Goal: Information Seeking & Learning: Check status

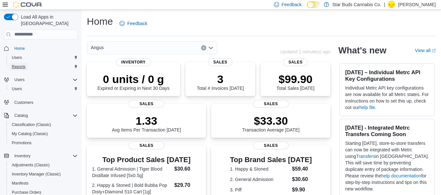
click at [21, 64] on span "Reports" at bounding box center [19, 66] width 14 height 5
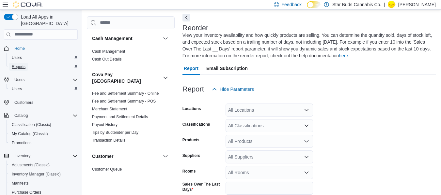
scroll to position [36, 0]
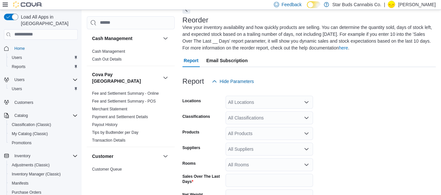
click at [257, 100] on div "All Locations" at bounding box center [268, 102] width 87 height 13
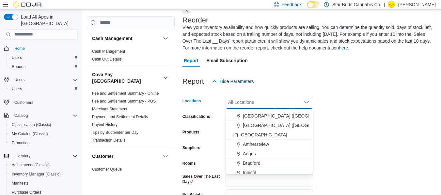
scroll to position [104, 0]
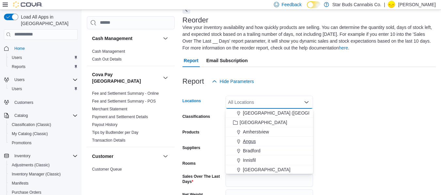
click at [278, 143] on div "Angus" at bounding box center [269, 141] width 80 height 7
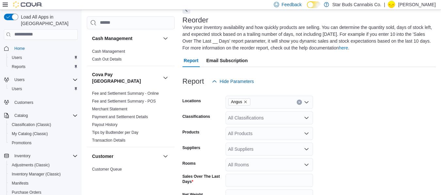
click at [346, 128] on form "Locations Angus Classifications All Classifications Products All Products Suppl…" at bounding box center [308, 168] width 253 height 161
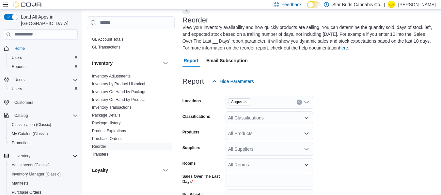
scroll to position [205, 0]
click at [139, 96] on link "Inventory On Hand by Product" at bounding box center [118, 98] width 53 height 5
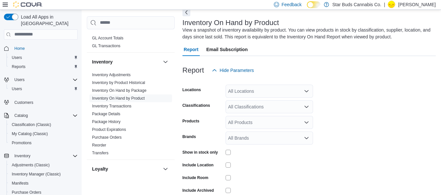
scroll to position [22, 0]
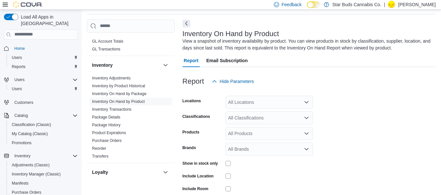
click at [279, 100] on div "All Locations" at bounding box center [268, 102] width 87 height 13
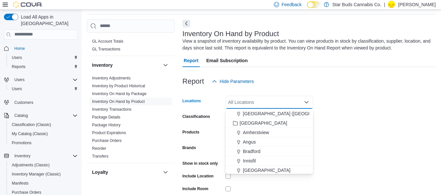
scroll to position [104, 0]
click at [265, 143] on div "Angus" at bounding box center [269, 141] width 80 height 7
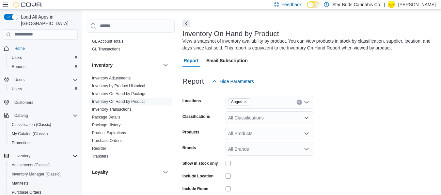
click at [384, 159] on form "Locations Angus Classifications All Classifications Products All Products Brand…" at bounding box center [308, 156] width 253 height 137
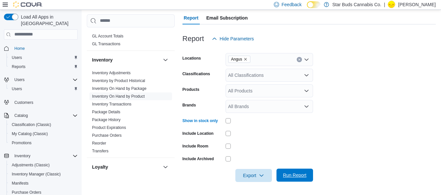
click at [303, 172] on span "Run Report" at bounding box center [294, 175] width 29 height 13
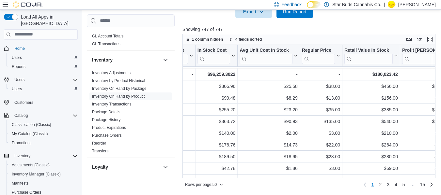
scroll to position [0, 431]
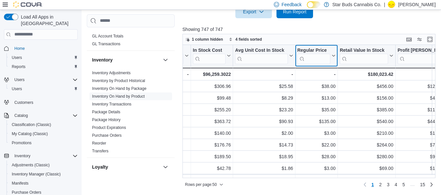
click at [333, 56] on icon at bounding box center [332, 56] width 5 height 4
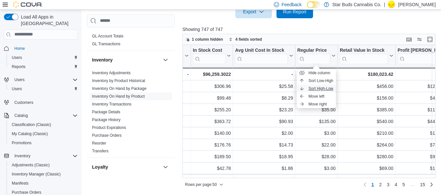
click at [328, 88] on span "Sort High-Low" at bounding box center [320, 88] width 25 height 5
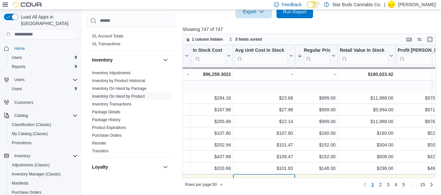
scroll to position [24, 431]
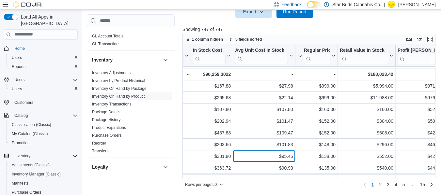
drag, startPoint x: 269, startPoint y: 175, endPoint x: 233, endPoint y: 183, distance: 37.6
click at [233, 183] on div "1 column hidden 5 fields sorted Location Click to view column header actions Pr…" at bounding box center [308, 112] width 253 height 156
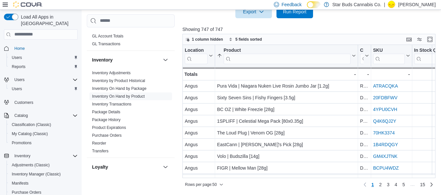
scroll to position [23, 0]
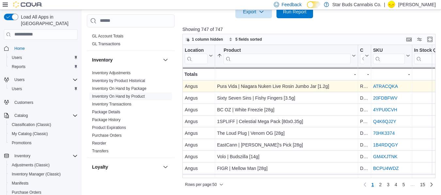
drag, startPoint x: 401, startPoint y: 86, endPoint x: 376, endPoint y: 87, distance: 25.1
click at [376, 87] on div "ATRACQKA" at bounding box center [391, 87] width 37 height 8
drag, startPoint x: 406, startPoint y: 84, endPoint x: 374, endPoint y: 91, distance: 32.7
click at [374, 91] on div "ATRACQKA - SKU URL, column 4, row 3" at bounding box center [391, 87] width 41 height 12
copy link "ATRACQKA"
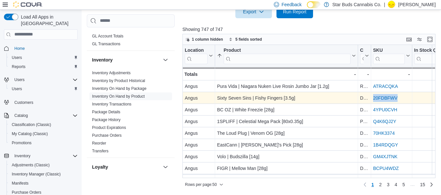
drag, startPoint x: 403, startPoint y: 98, endPoint x: 373, endPoint y: 101, distance: 30.2
click at [373, 101] on div "20FDBFWV - SKU URL, column 4, row 4" at bounding box center [391, 98] width 41 height 12
copy link "20FDBFWV"
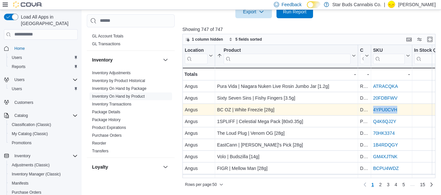
drag, startPoint x: 402, startPoint y: 109, endPoint x: 372, endPoint y: 114, distance: 30.7
click at [372, 114] on div "4YPU0CVH - SKU URL, column 4, row 5" at bounding box center [391, 110] width 41 height 12
copy link "4YPU0CVH"
